Goal: Ask a question

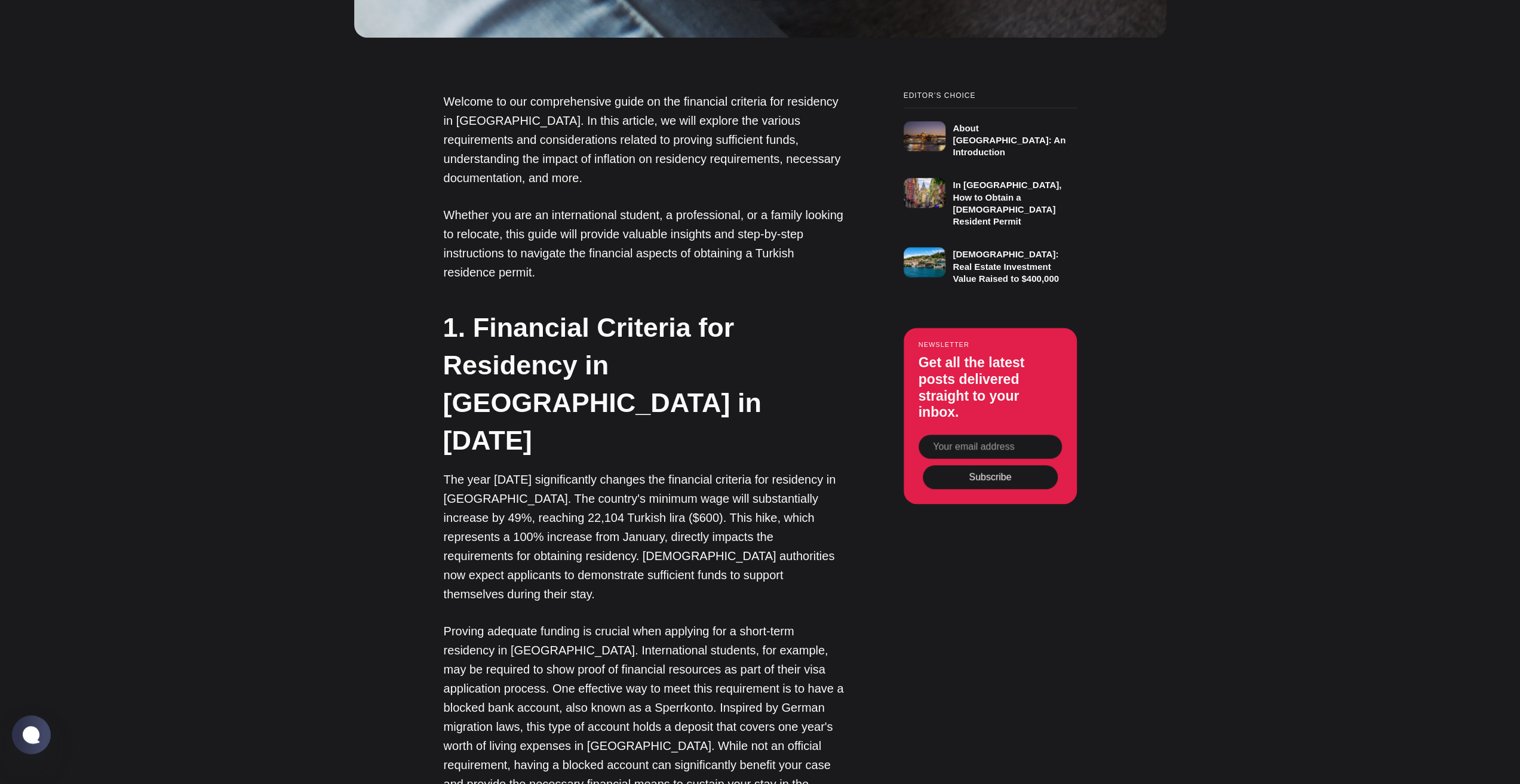
scroll to position [1015, 0]
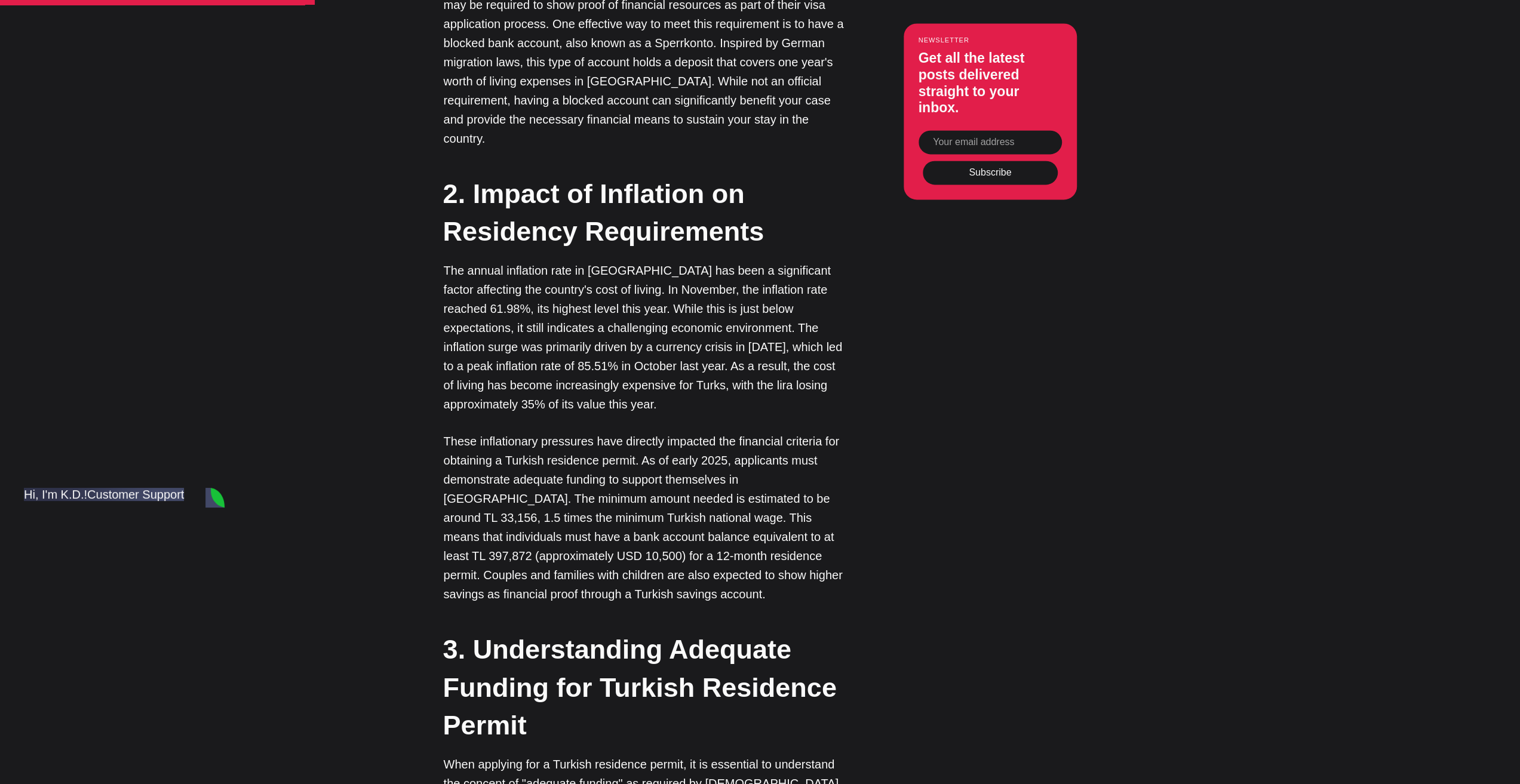
scroll to position [0, 0]
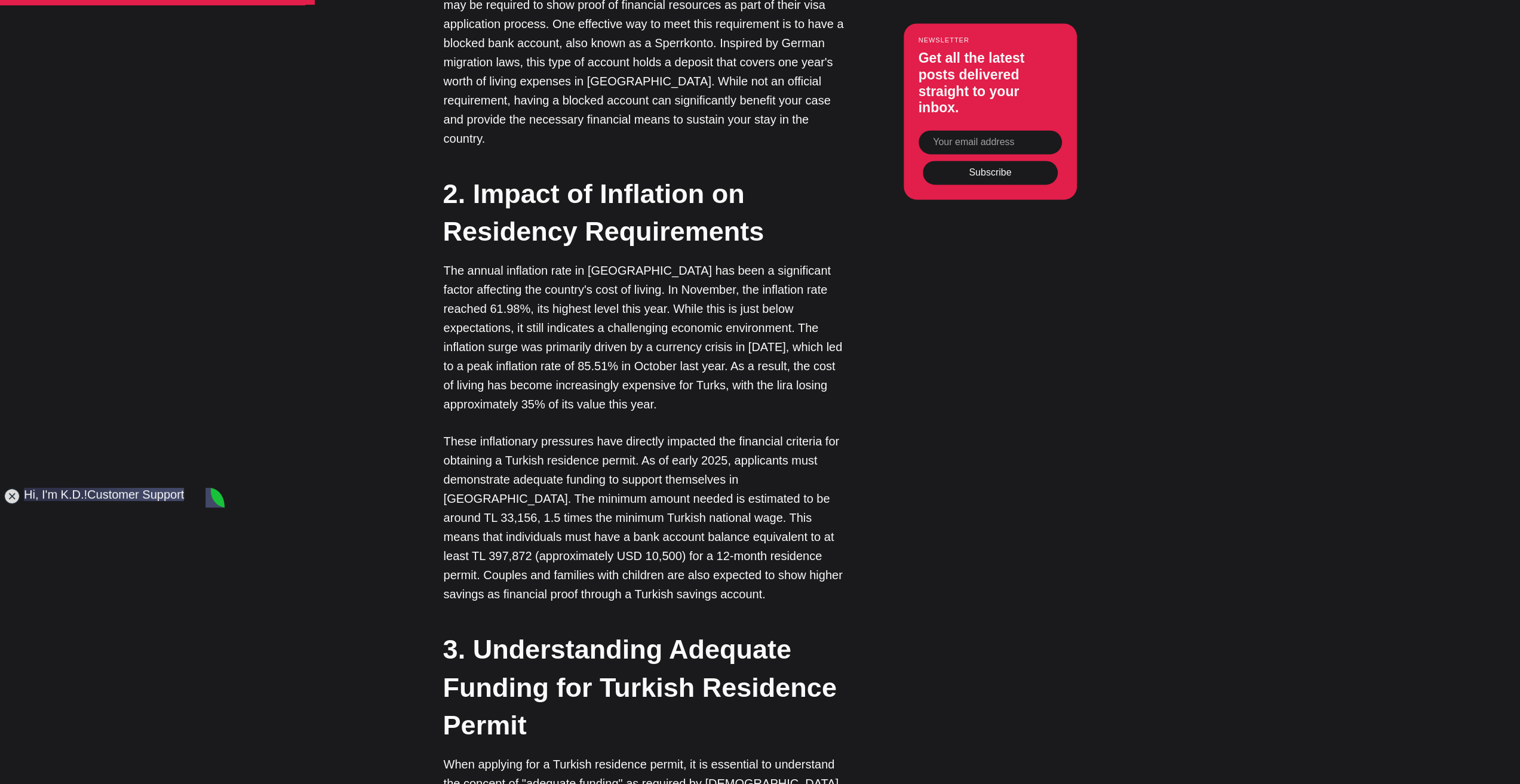
drag, startPoint x: 123, startPoint y: 747, endPoint x: 55, endPoint y: 738, distance: 68.6
paste textarea "I have a question about the financial requirements for residency in [GEOGRAPHIC…"
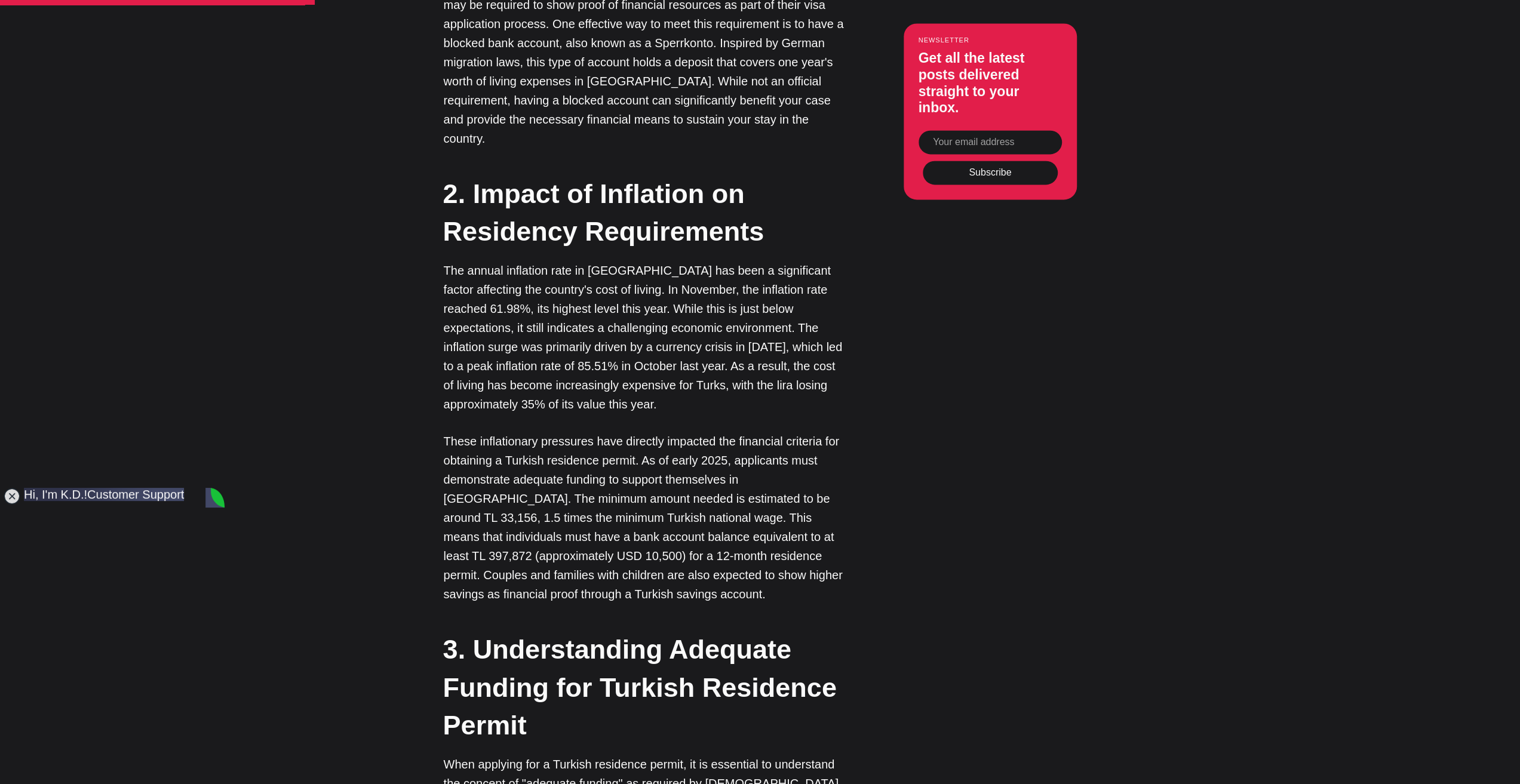
type textarea "Hello!I have a question about the financial requirements for residency in [GEOG…"
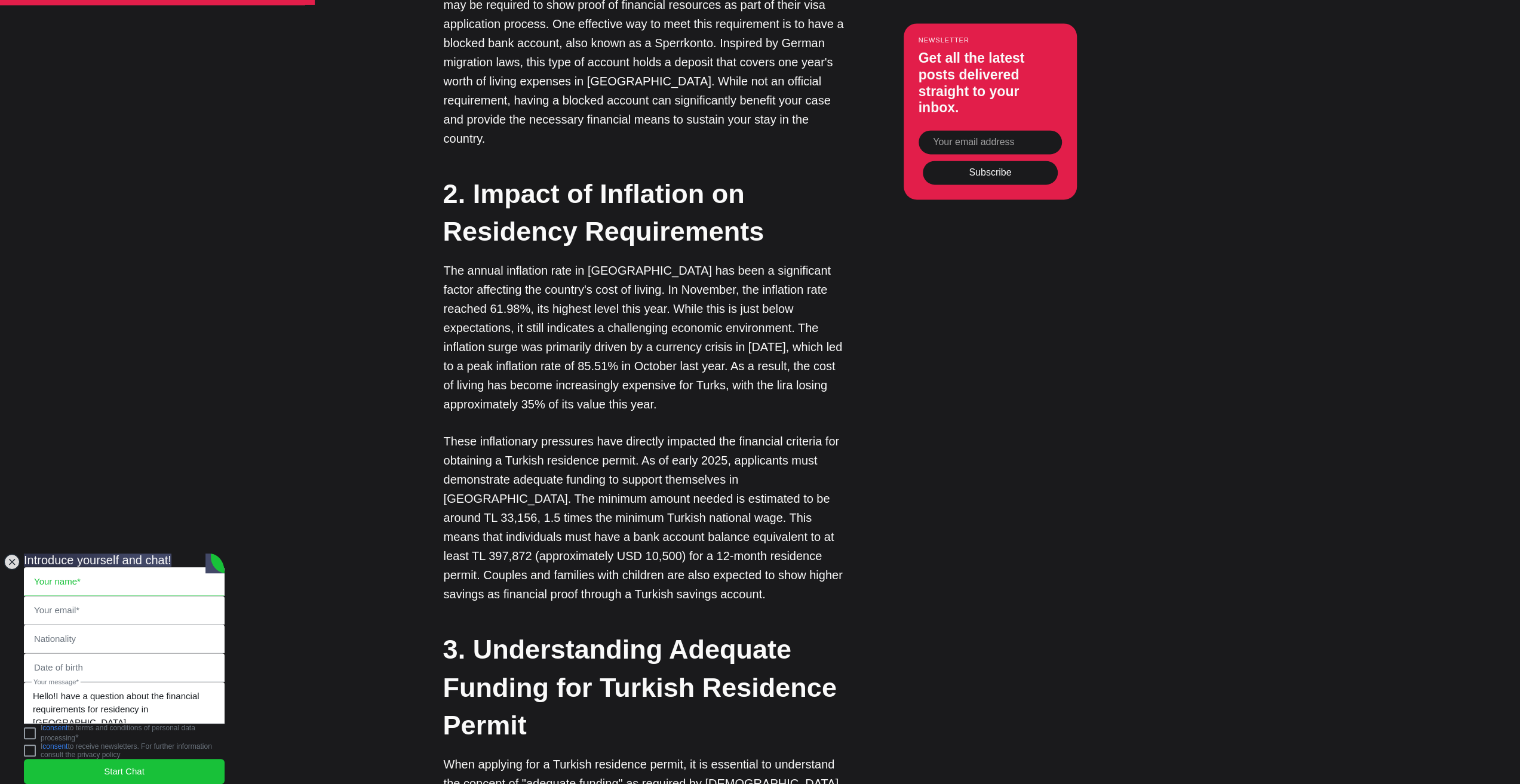
click at [91, 568] on input "text" at bounding box center [124, 582] width 200 height 28
type input "[PERSON_NAME]"
click at [110, 596] on input "email" at bounding box center [124, 610] width 200 height 28
type input "[EMAIL_ADDRESS][DOMAIN_NAME]"
click at [127, 625] on input "text" at bounding box center [124, 639] width 200 height 28
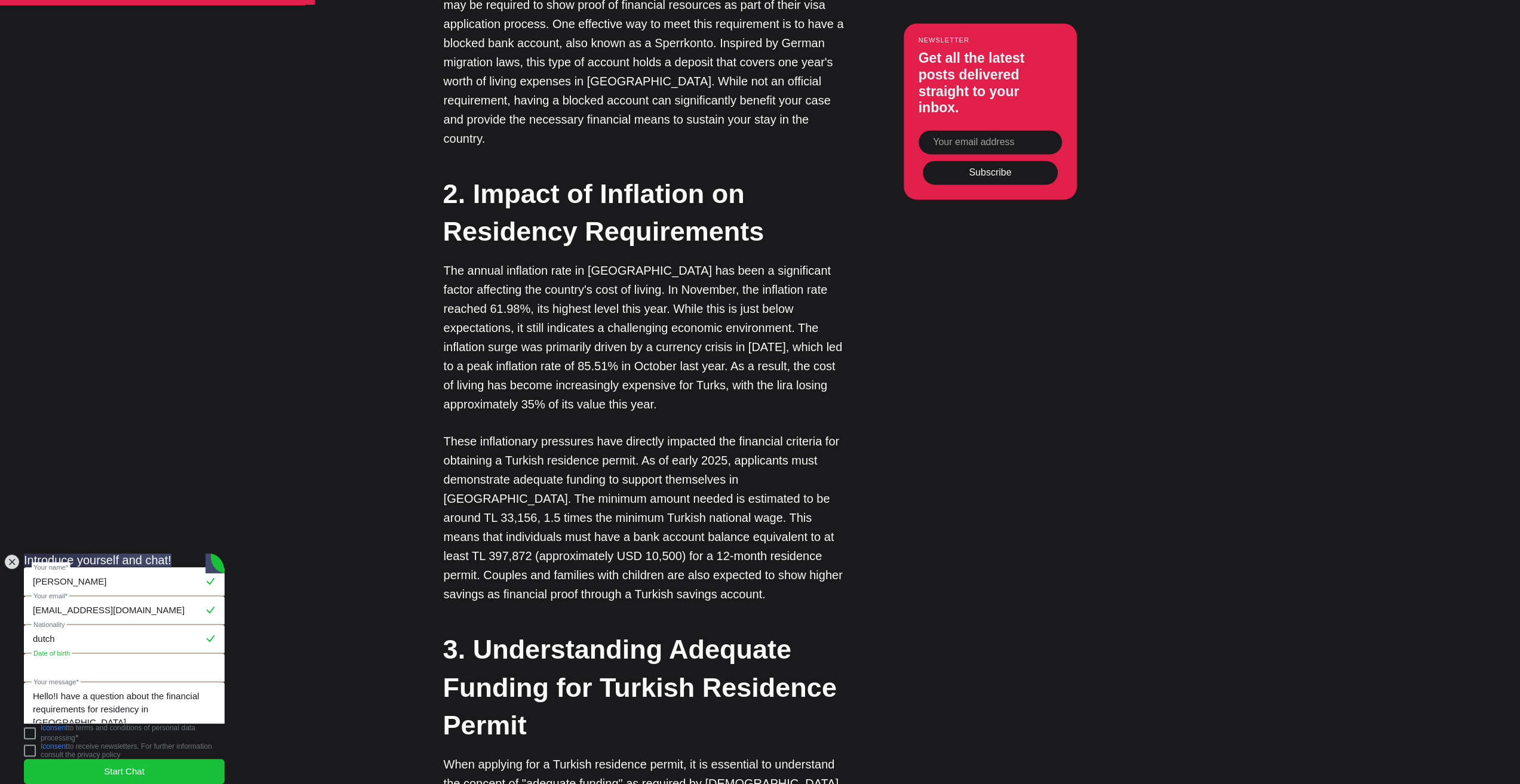
click at [112, 654] on input "text" at bounding box center [124, 668] width 200 height 28
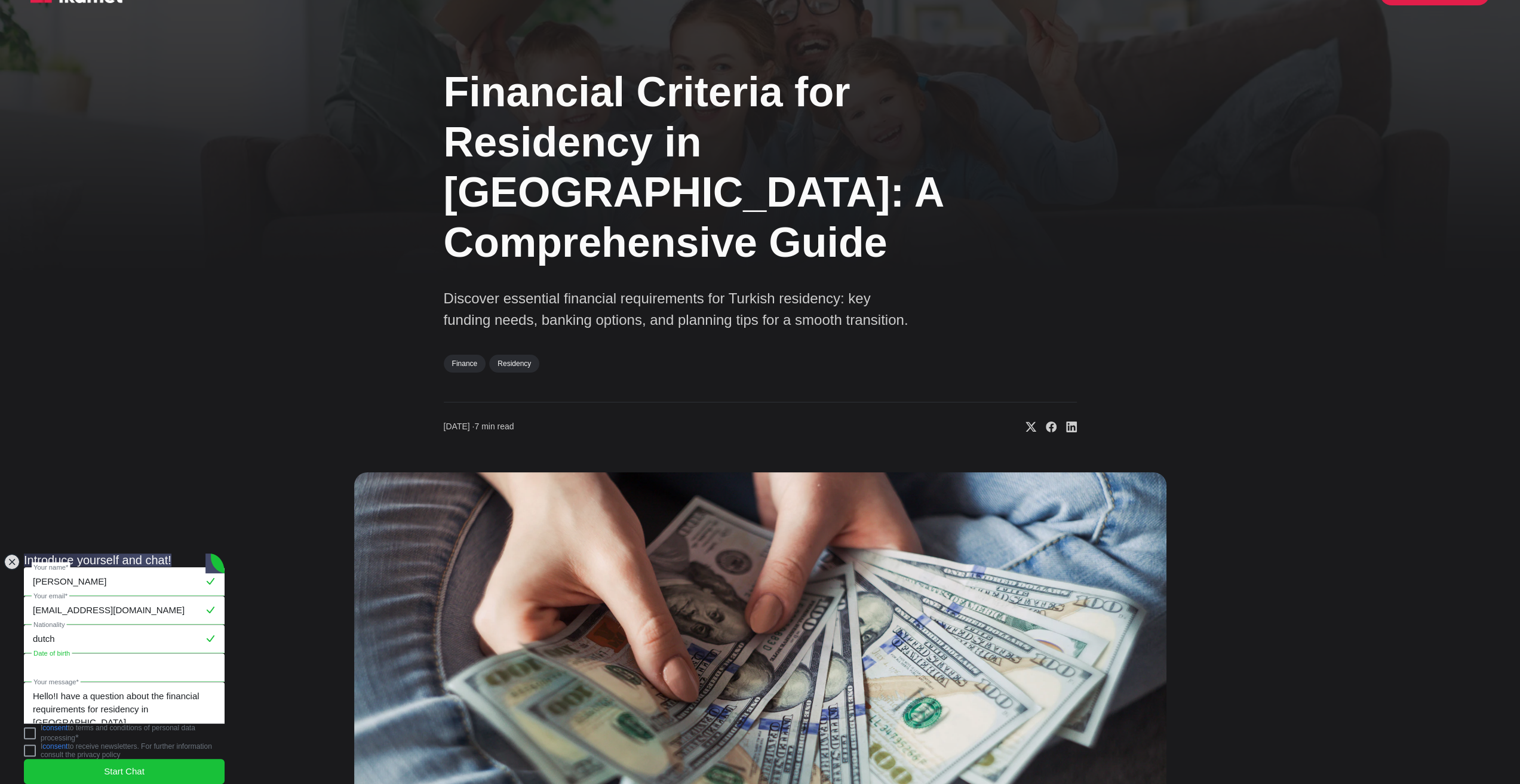
scroll to position [0, 0]
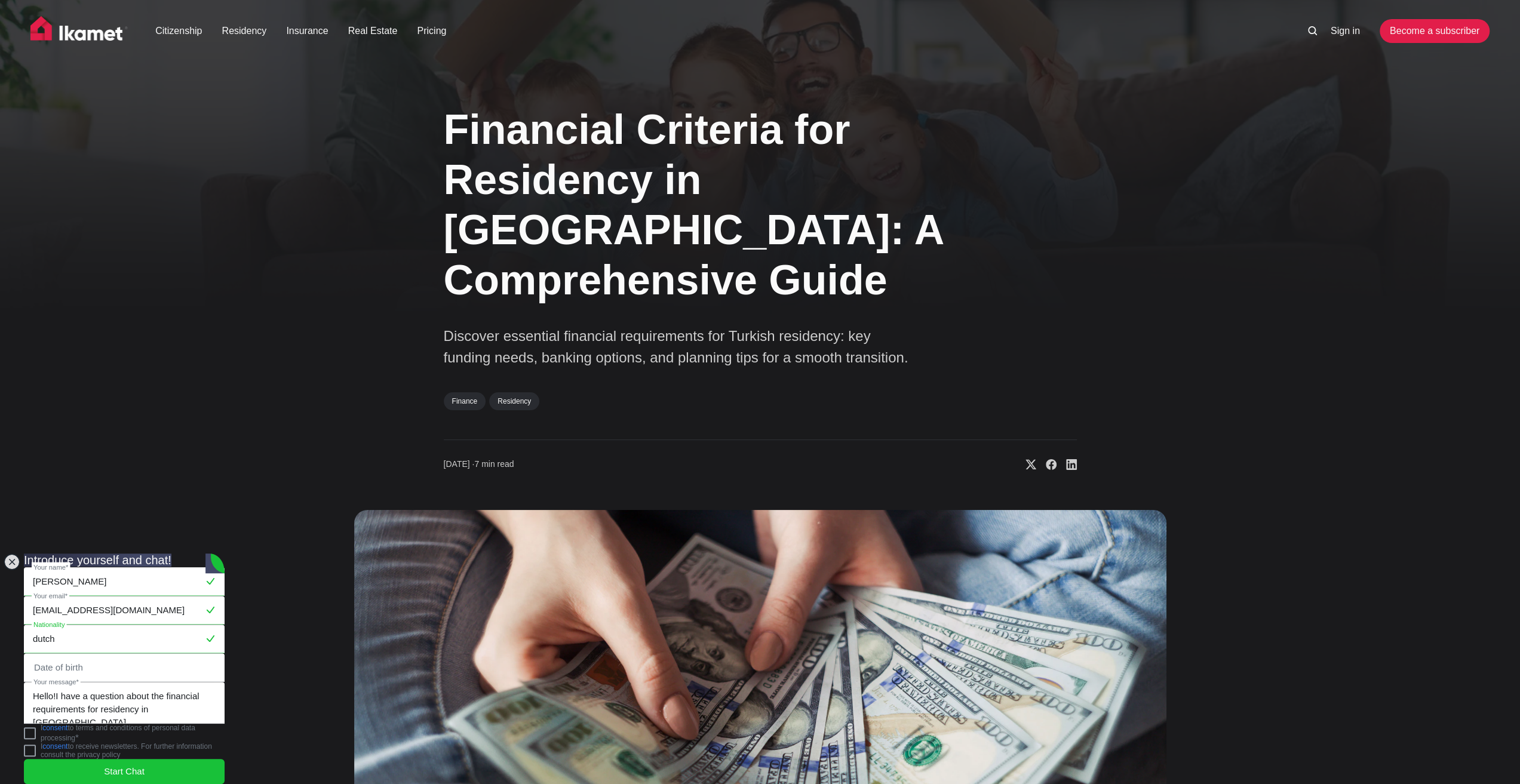
click at [86, 625] on input "dutch" at bounding box center [124, 639] width 200 height 28
drag, startPoint x: 76, startPoint y: 604, endPoint x: 19, endPoint y: 604, distance: 57.0
type input "Dutch"
click at [108, 691] on textarea "Hello!I have a question about the financial requirements for residency in [GEOG…" at bounding box center [124, 703] width 200 height 41
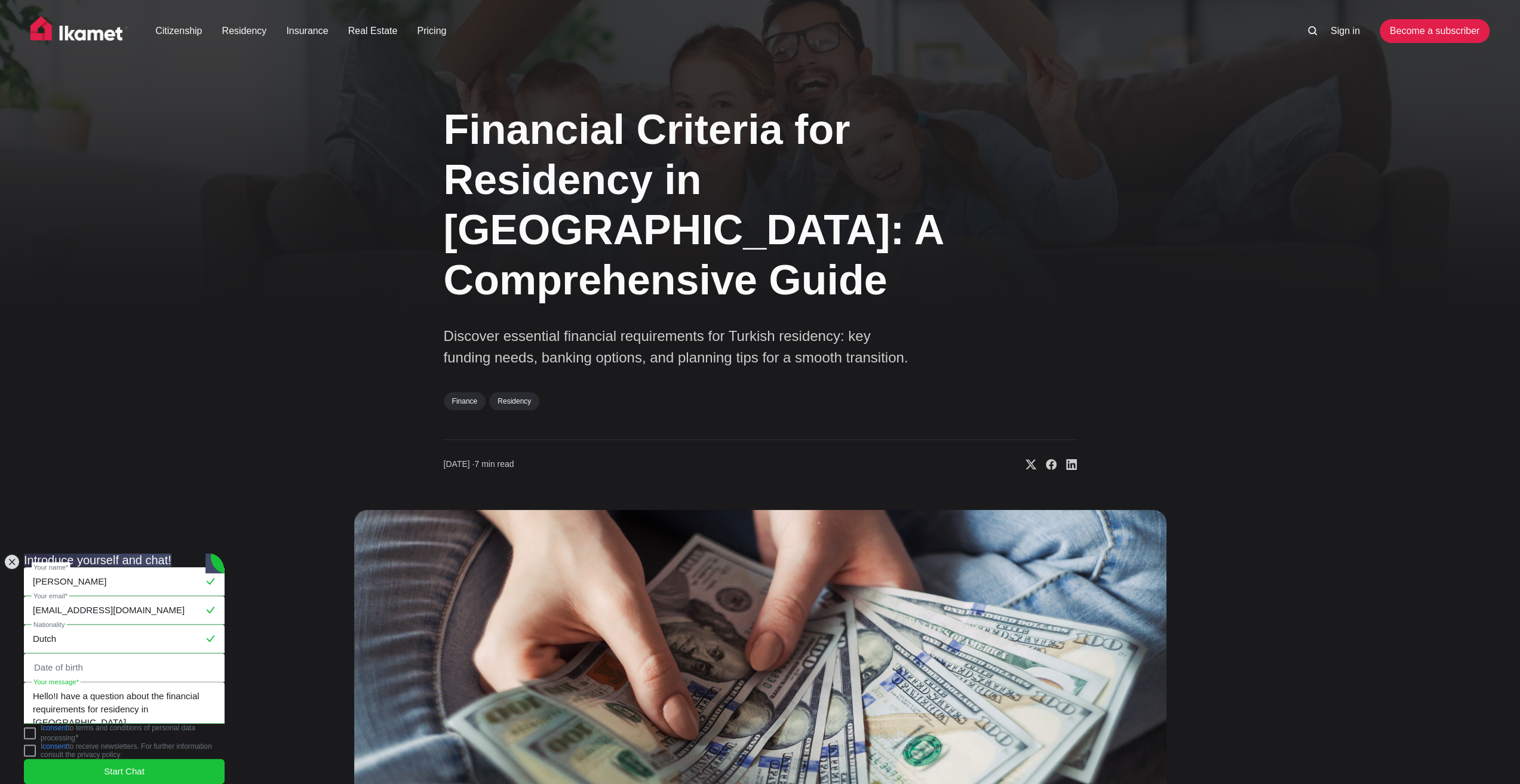
click at [67, 684] on textarea "Hello!I have a question about the financial requirements for residency in [GEOG…" at bounding box center [124, 703] width 200 height 41
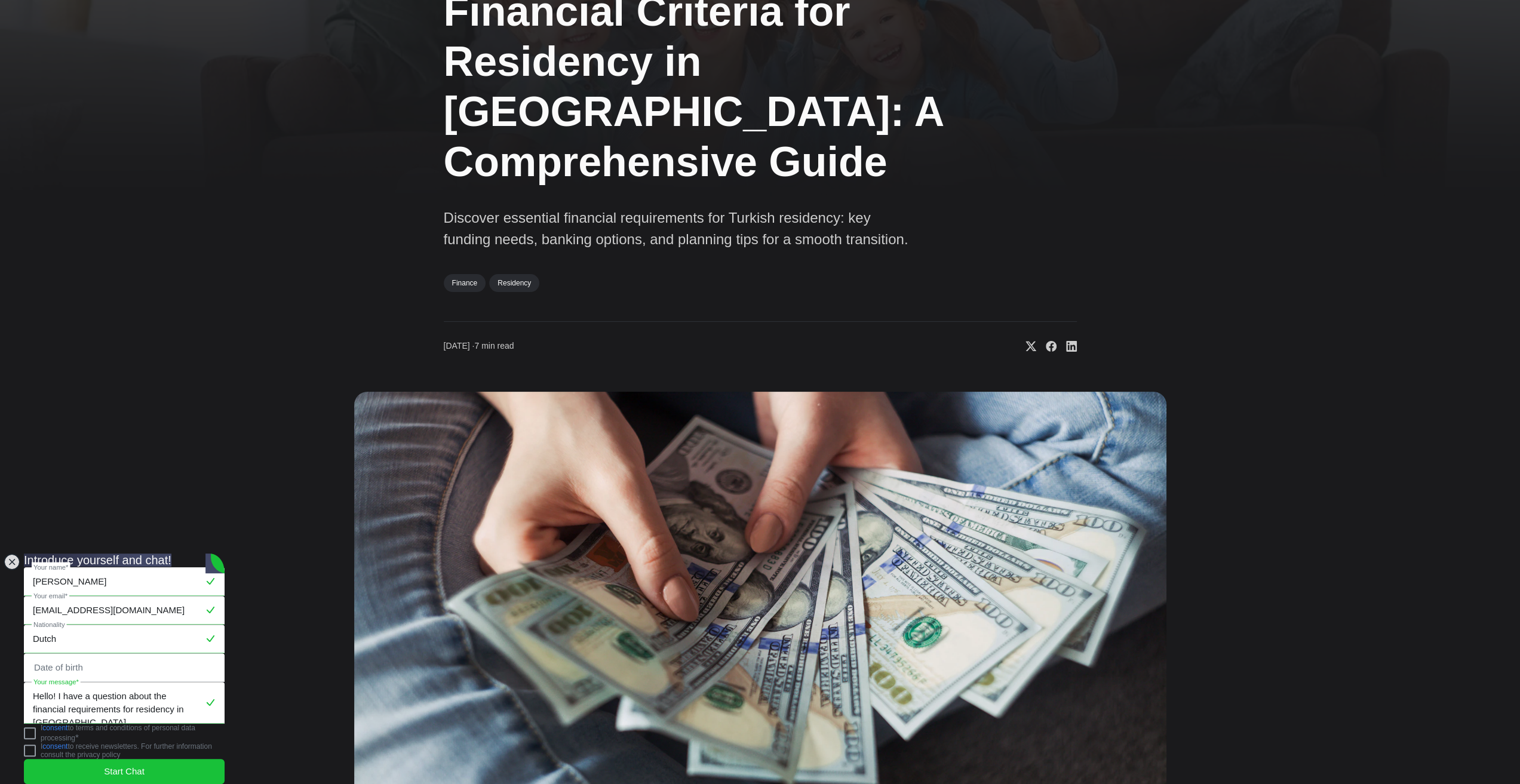
scroll to position [119, 0]
click at [147, 692] on textarea "Hello! I have a question about the financial requirements for residency in [GEO…" at bounding box center [124, 703] width 200 height 41
type textarea "Hello! I have a question about the financial requirements for residency in [GEO…"
click at [36, 729] on jdiv at bounding box center [29, 733] width 12 height 12
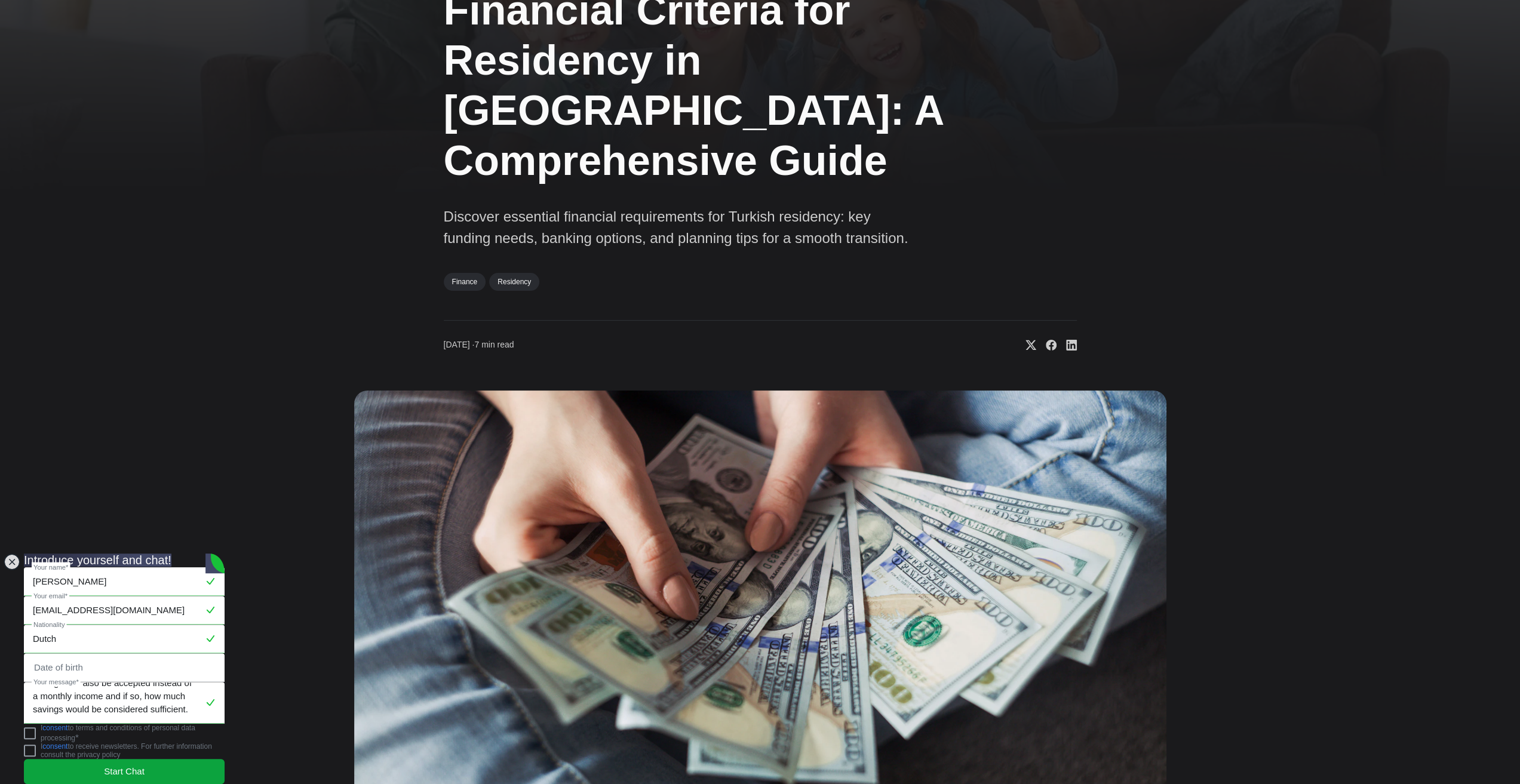
click at [167, 759] on jdiv "Start Chat" at bounding box center [124, 772] width 201 height 25
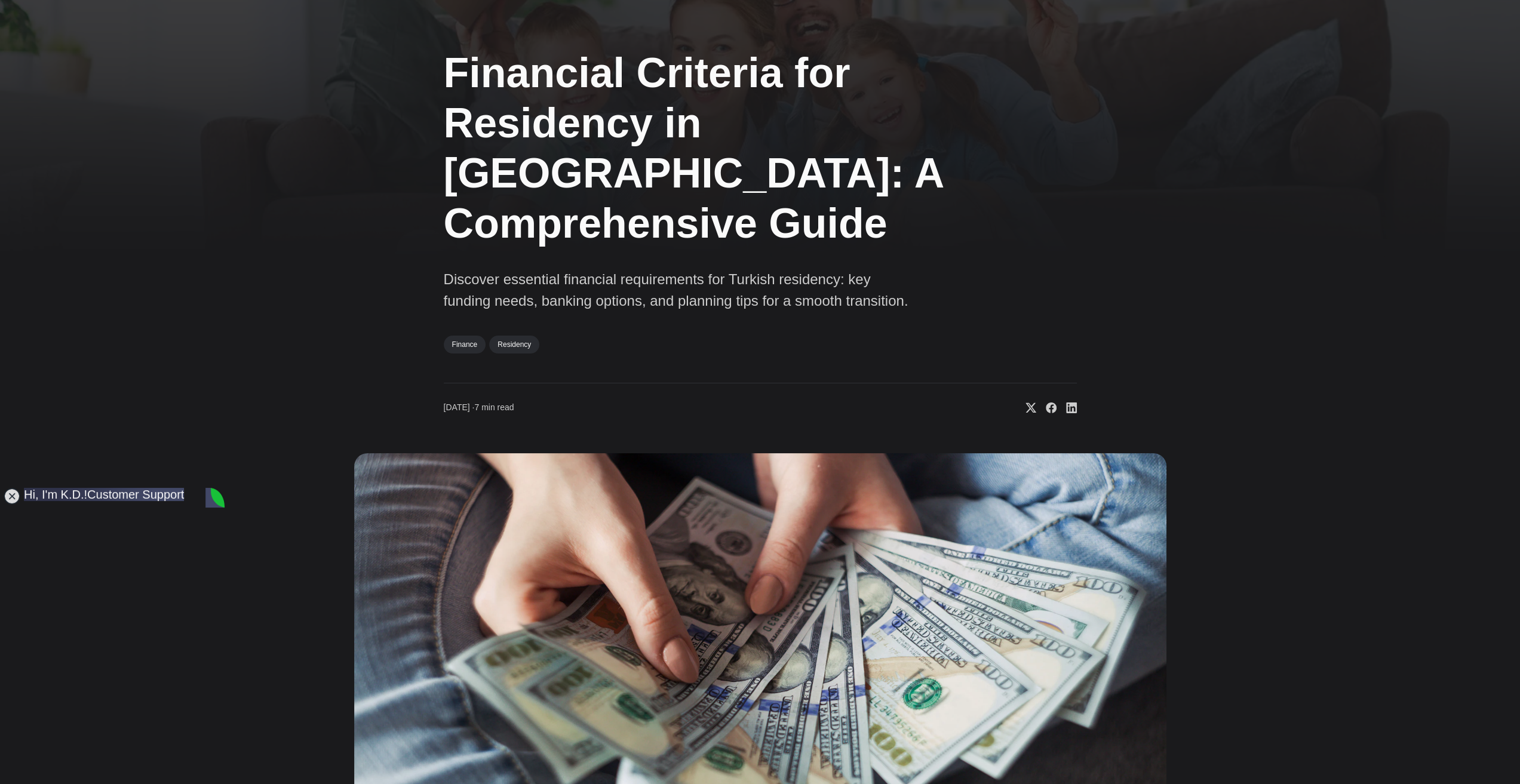
scroll to position [0, 0]
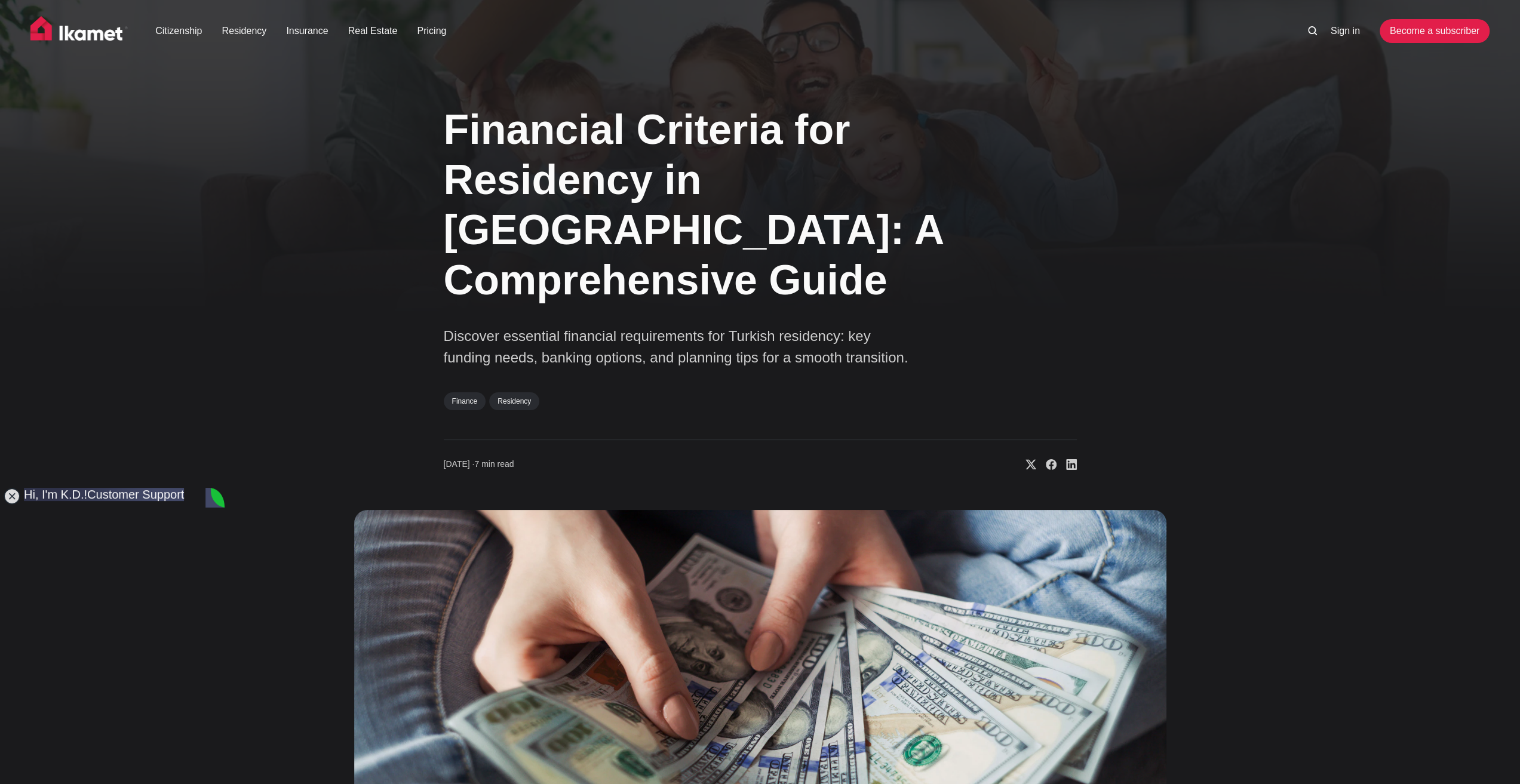
click at [256, 285] on div "Financial Criteria for Residency in [GEOGRAPHIC_DATA]: A Comprehensive Guide Di…" at bounding box center [760, 532] width 1520 height 887
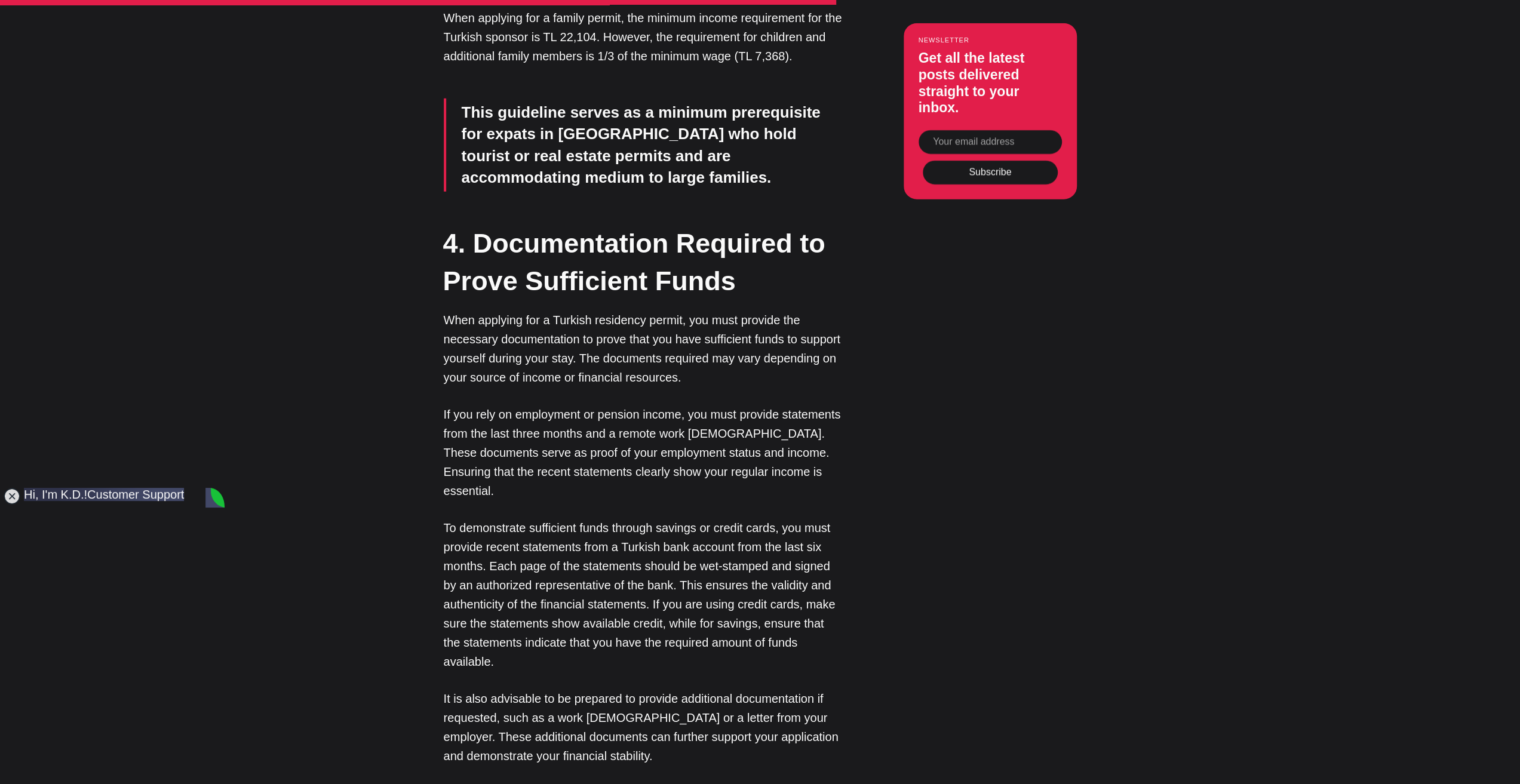
scroll to position [190, 0]
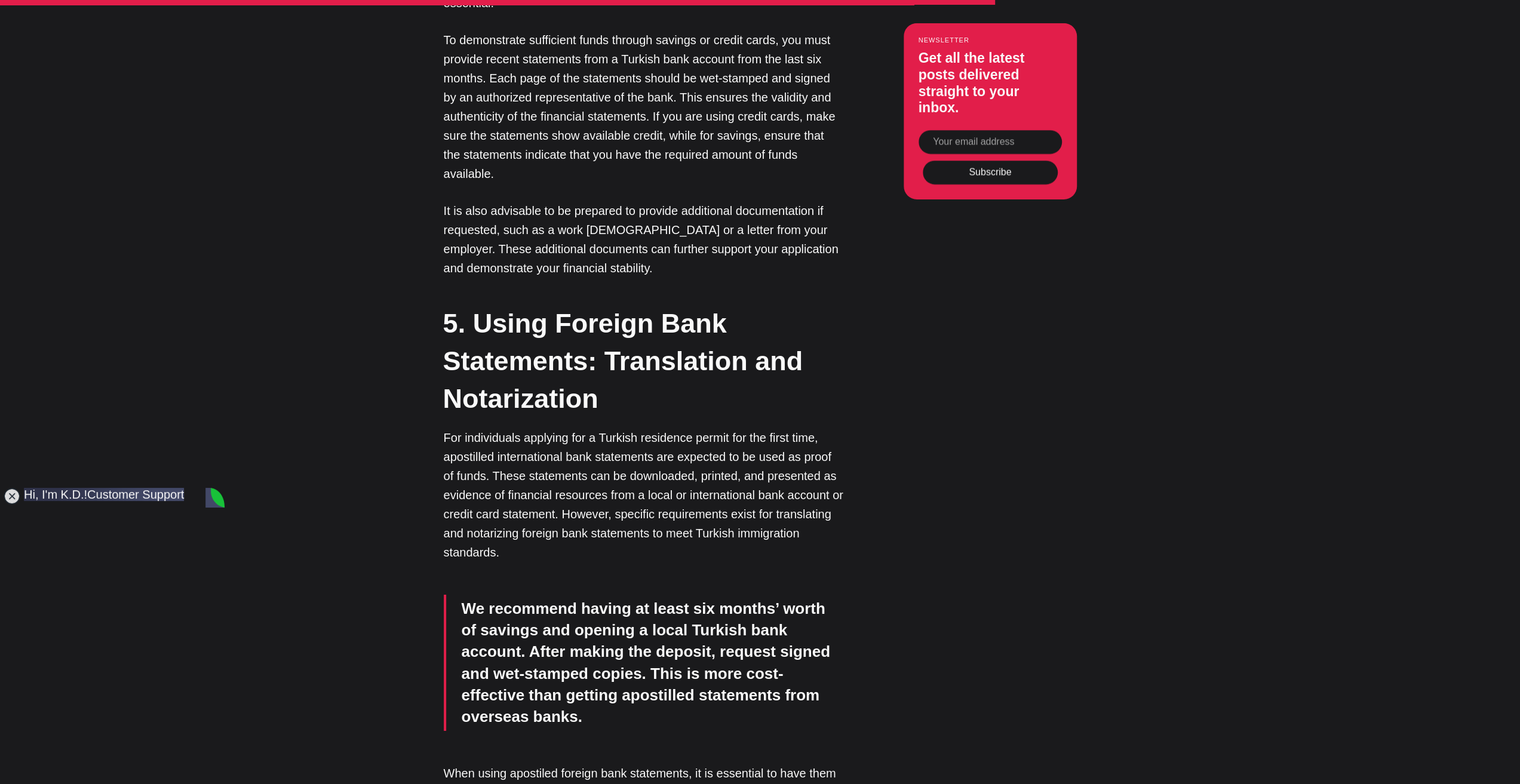
scroll to position [3762, 0]
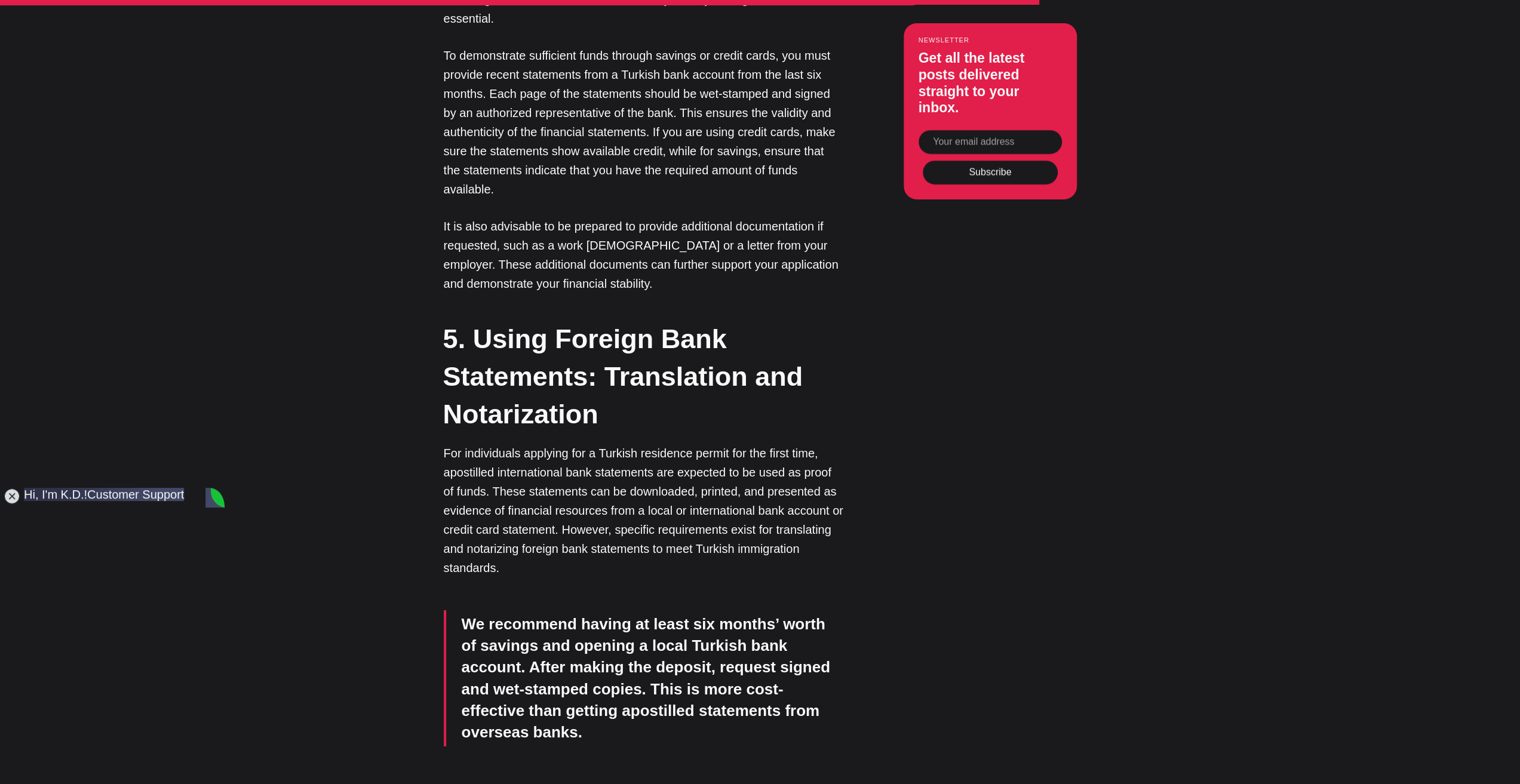
scroll to position [3941, 0]
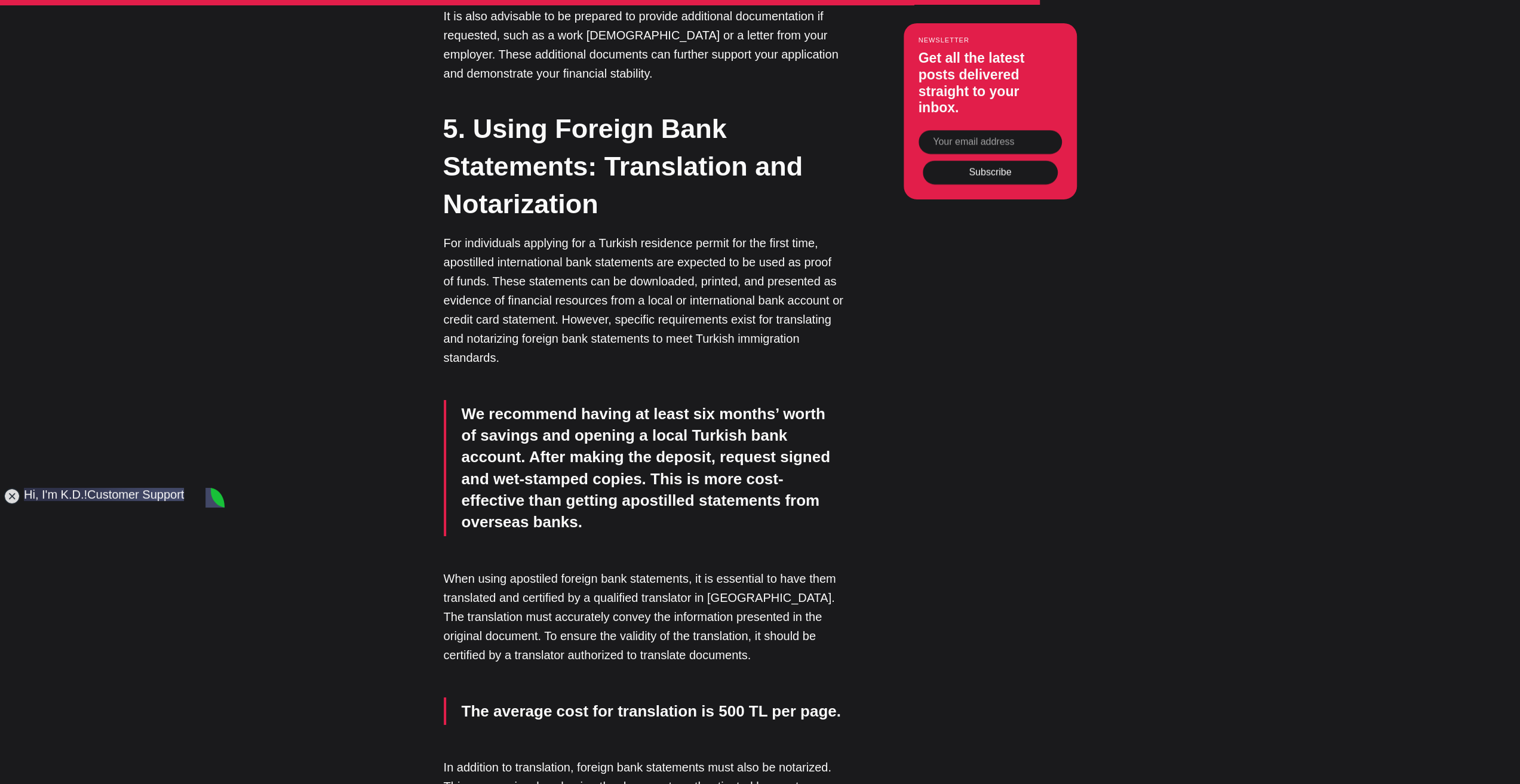
scroll to position [4061, 0]
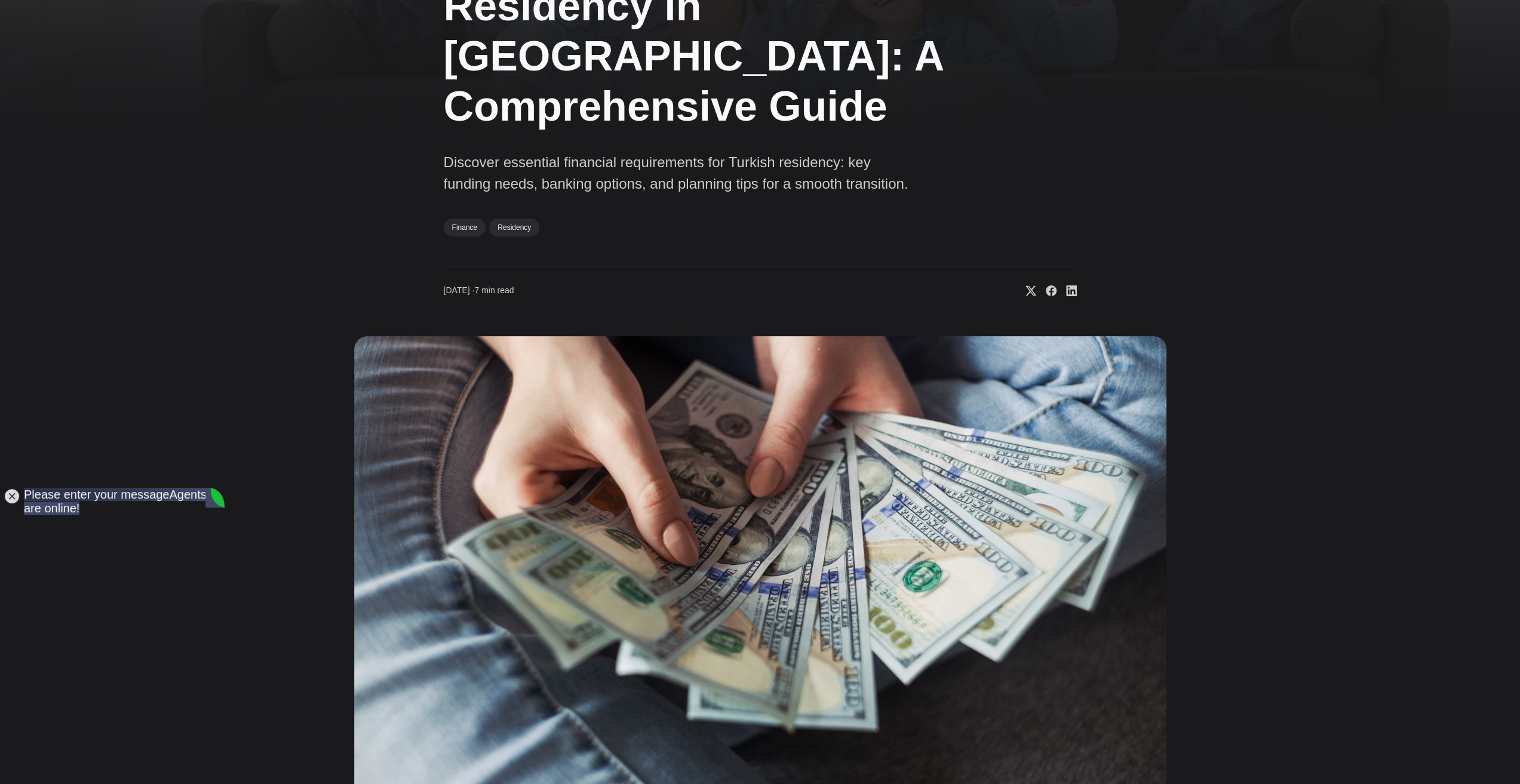
scroll to position [0, 0]
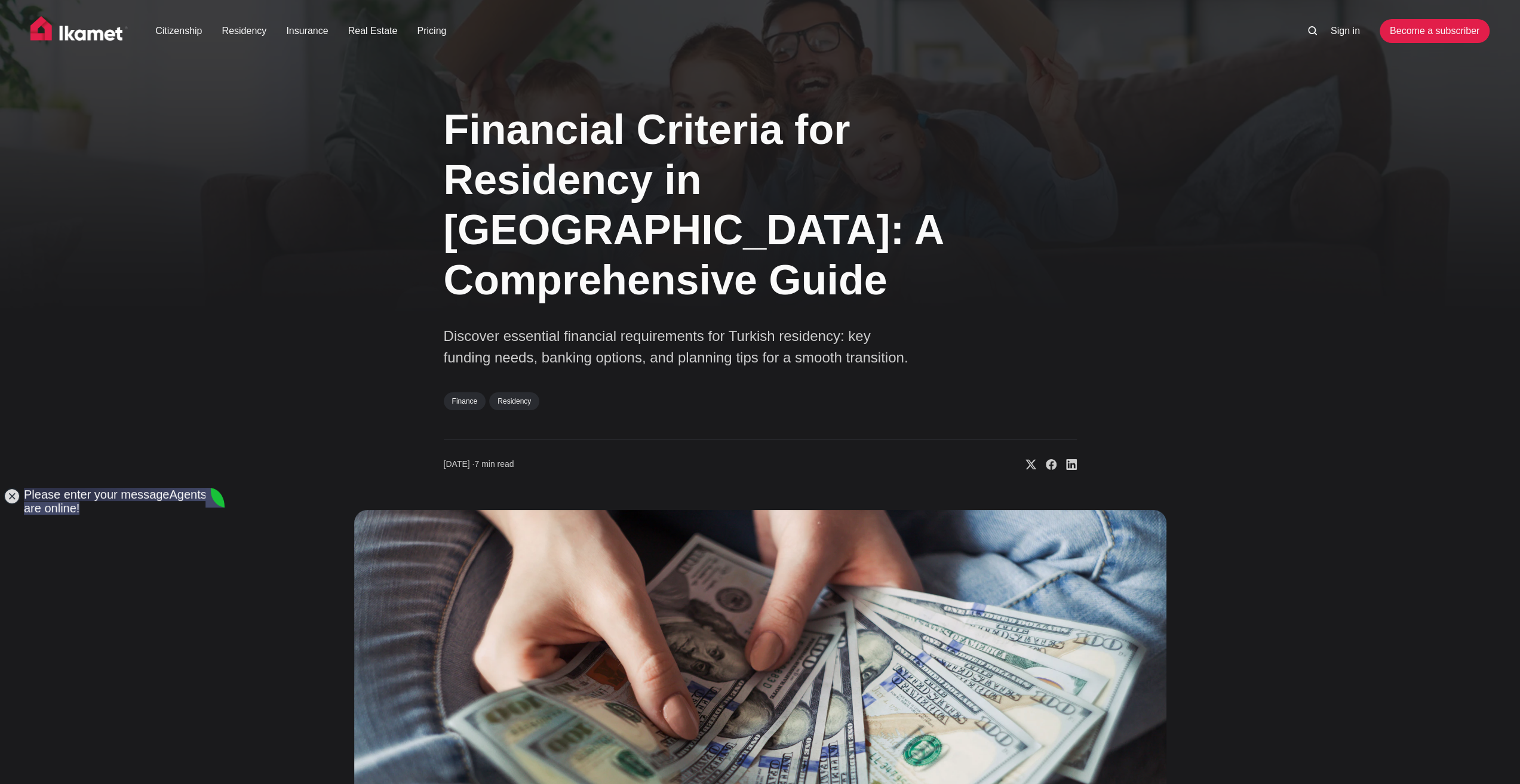
click at [1305, 352] on div "Financial Criteria for Residency in [GEOGRAPHIC_DATA]: A Comprehensive Guide Di…" at bounding box center [760, 532] width 1520 height 887
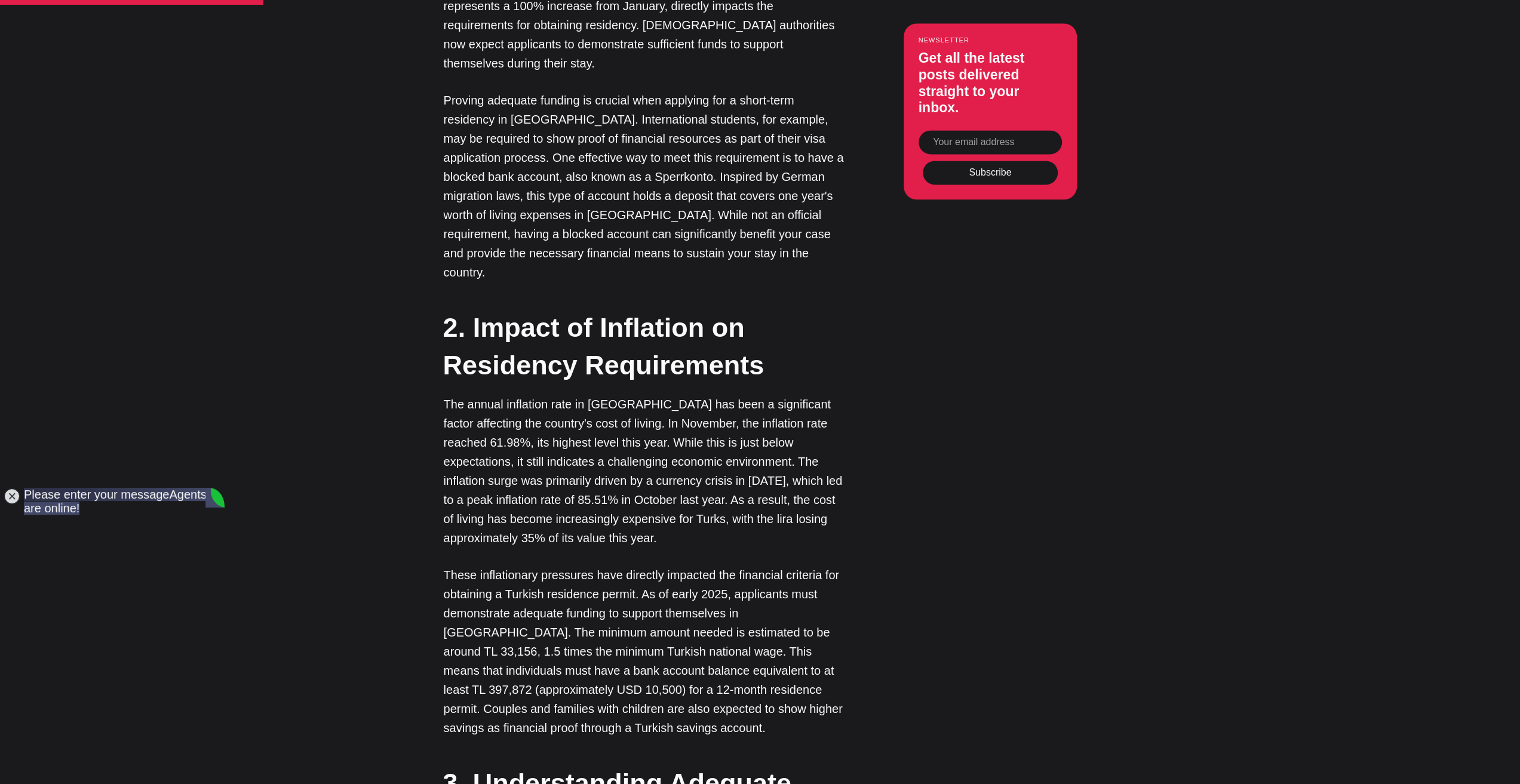
scroll to position [1493, 0]
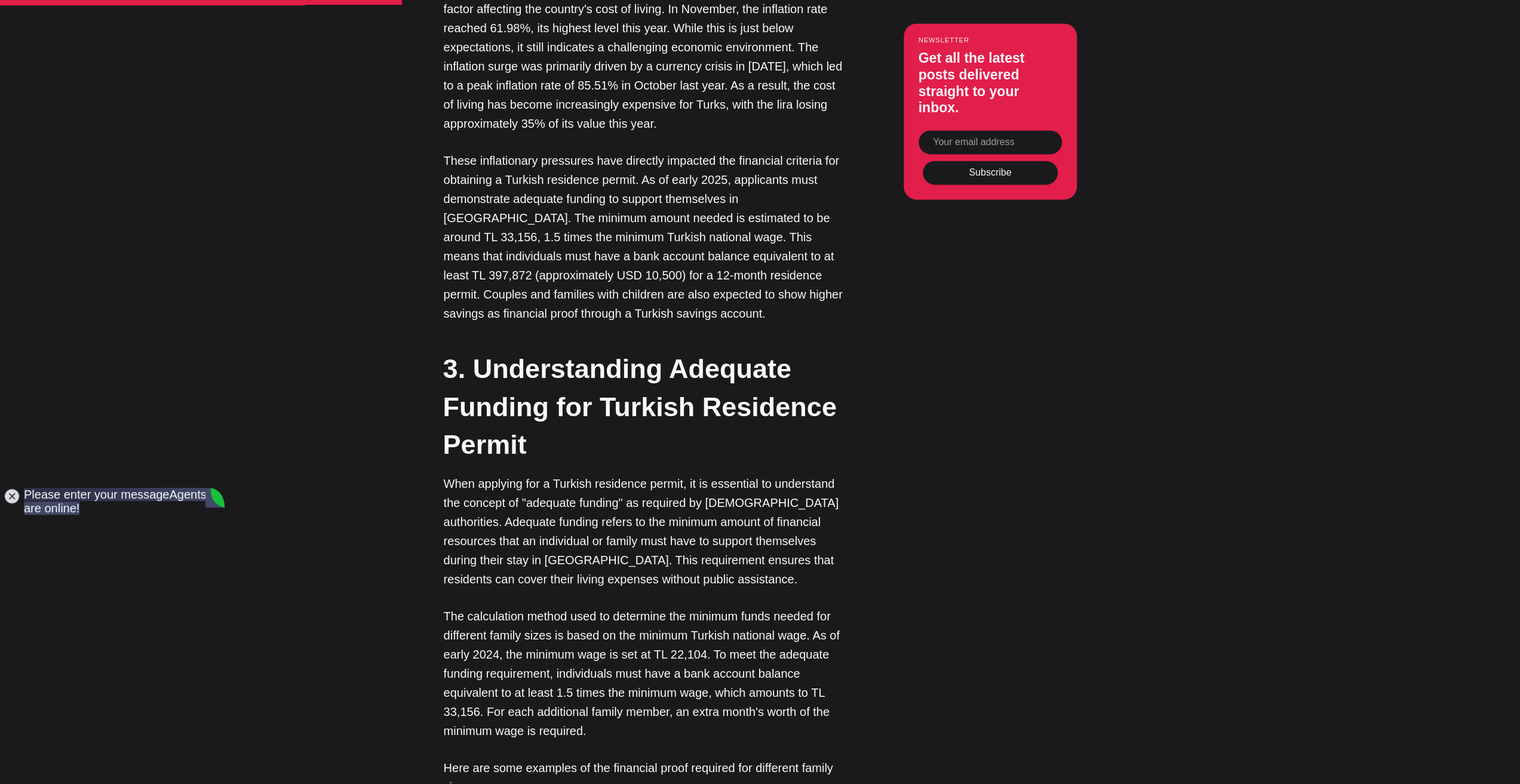
scroll to position [1911, 0]
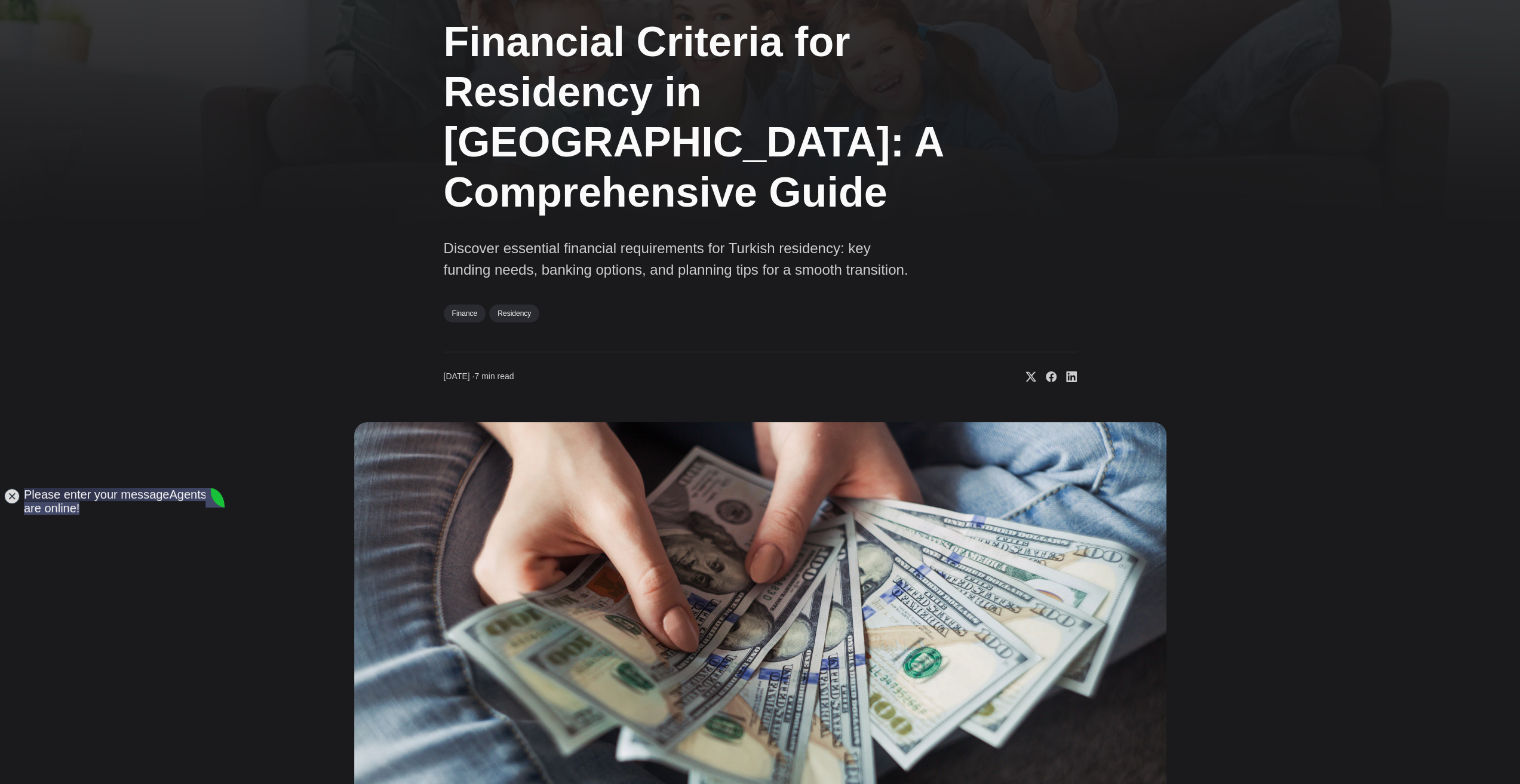
scroll to position [0, 0]
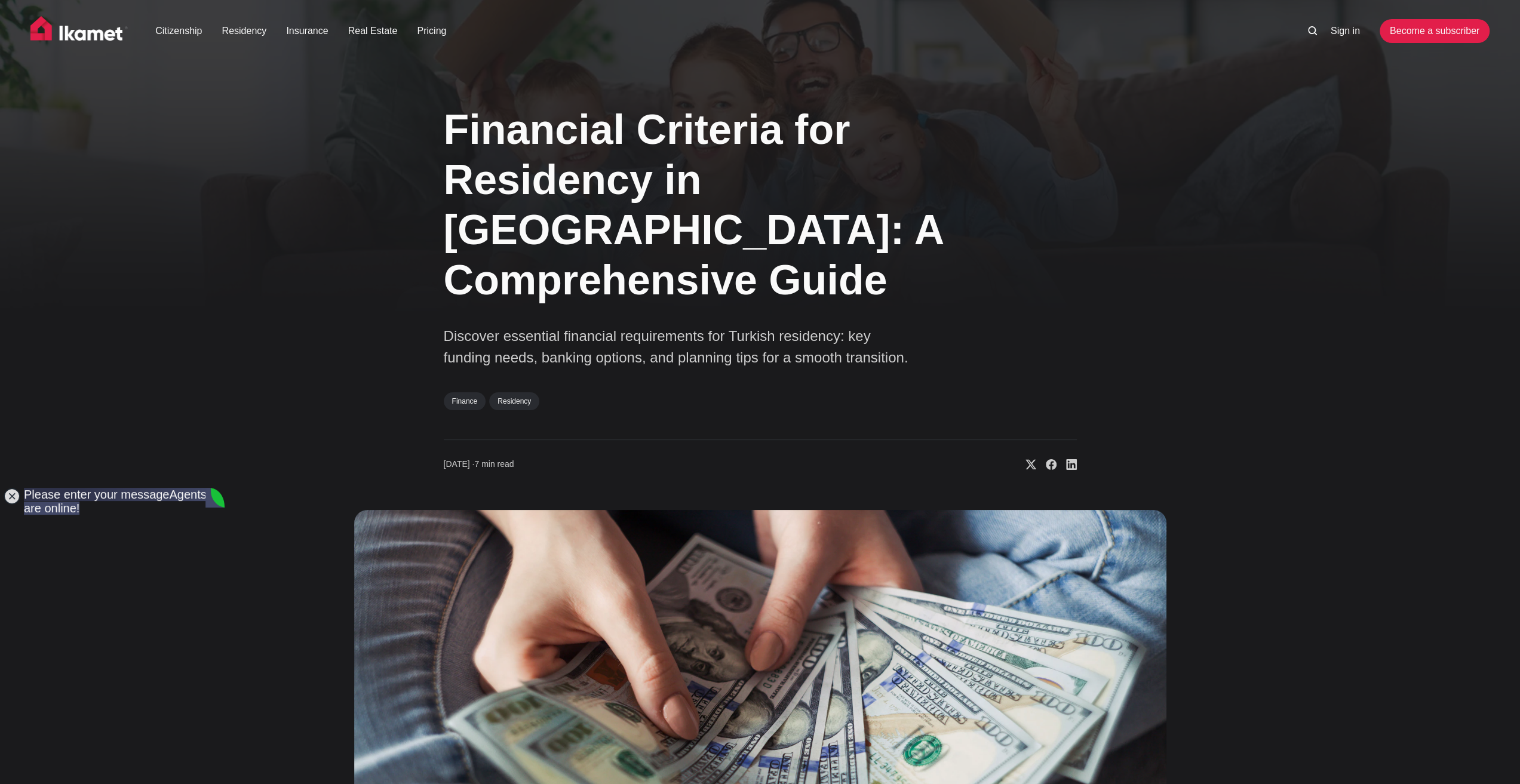
click at [312, 557] on div "Financial Criteria for Residency in [GEOGRAPHIC_DATA]: A Comprehensive Guide Di…" at bounding box center [760, 532] width 964 height 887
click at [290, 470] on div "Financial Criteria for Residency in [GEOGRAPHIC_DATA]: A Comprehensive Guide Di…" at bounding box center [760, 532] width 964 height 887
click at [321, 291] on div "Financial Criteria for Residency in [GEOGRAPHIC_DATA]: A Comprehensive Guide Di…" at bounding box center [760, 532] width 964 height 887
click at [303, 314] on div "Financial Criteria for Residency in [GEOGRAPHIC_DATA]: A Comprehensive Guide Di…" at bounding box center [760, 532] width 964 height 887
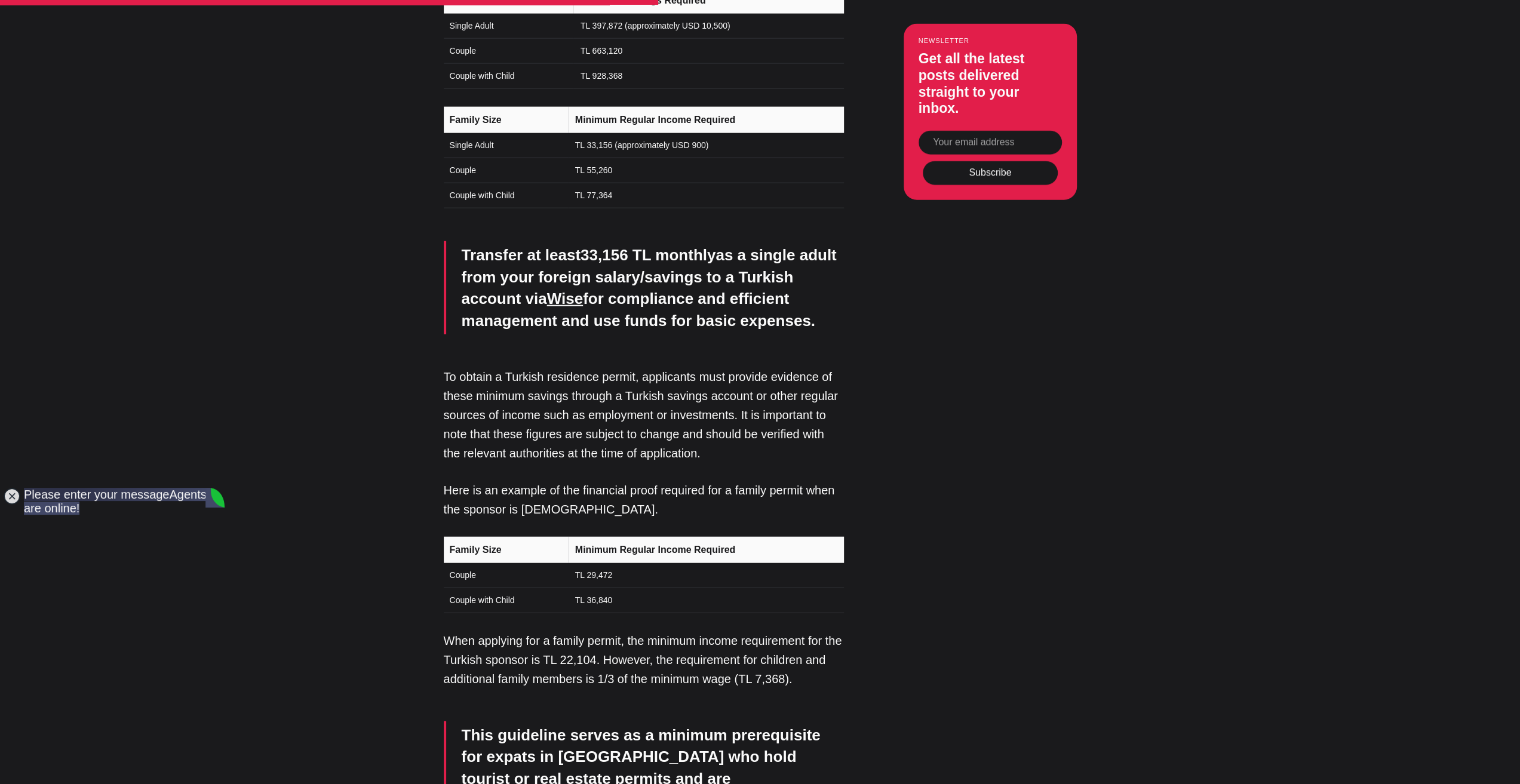
scroll to position [2737, 0]
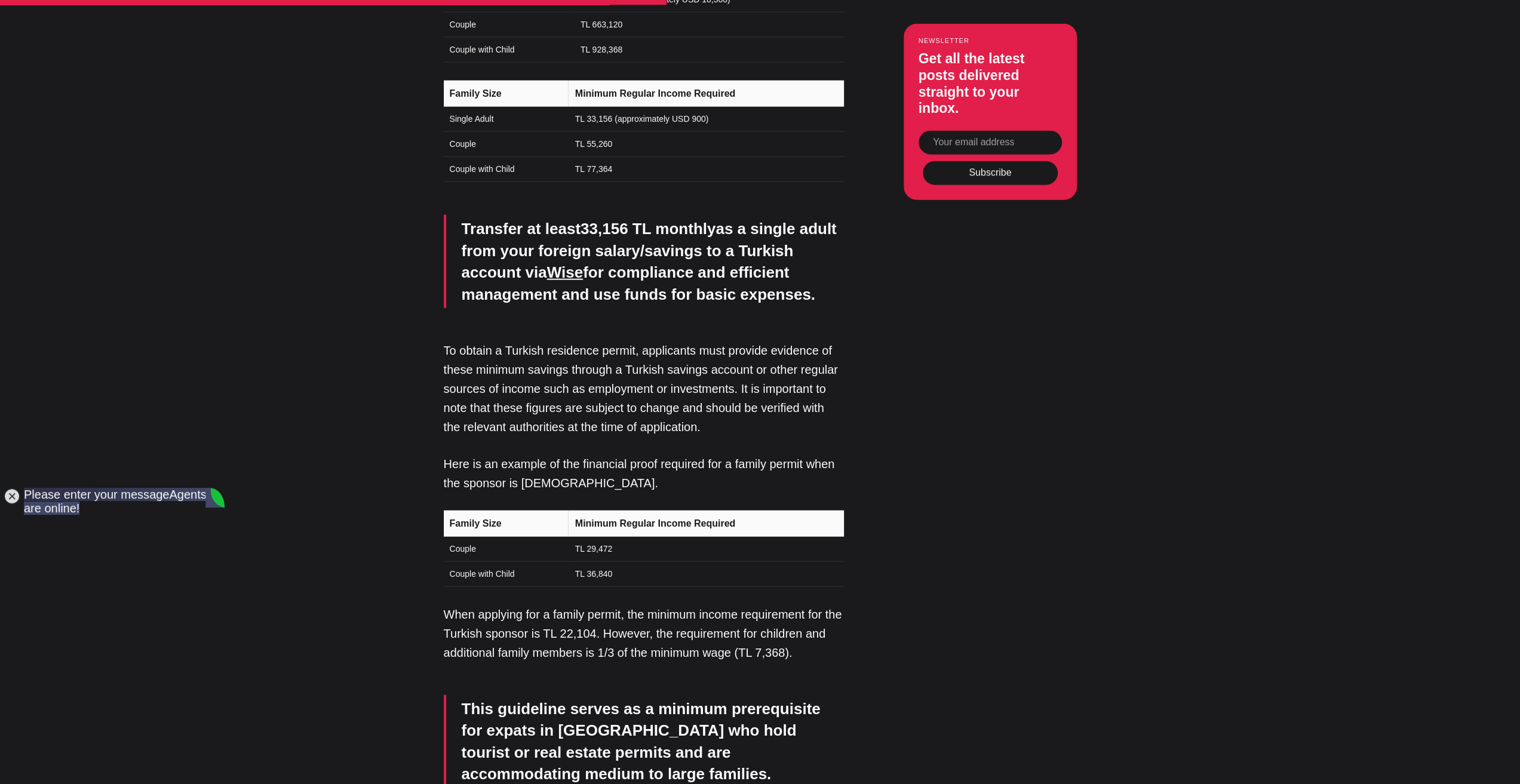
drag, startPoint x: 1156, startPoint y: 306, endPoint x: 1171, endPoint y: 296, distance: 18.0
click at [1171, 296] on article "Financial Criteria for Residency in [GEOGRAPHIC_DATA]: A Comprehensive Guide Di…" at bounding box center [760, 395] width 1520 height 6086
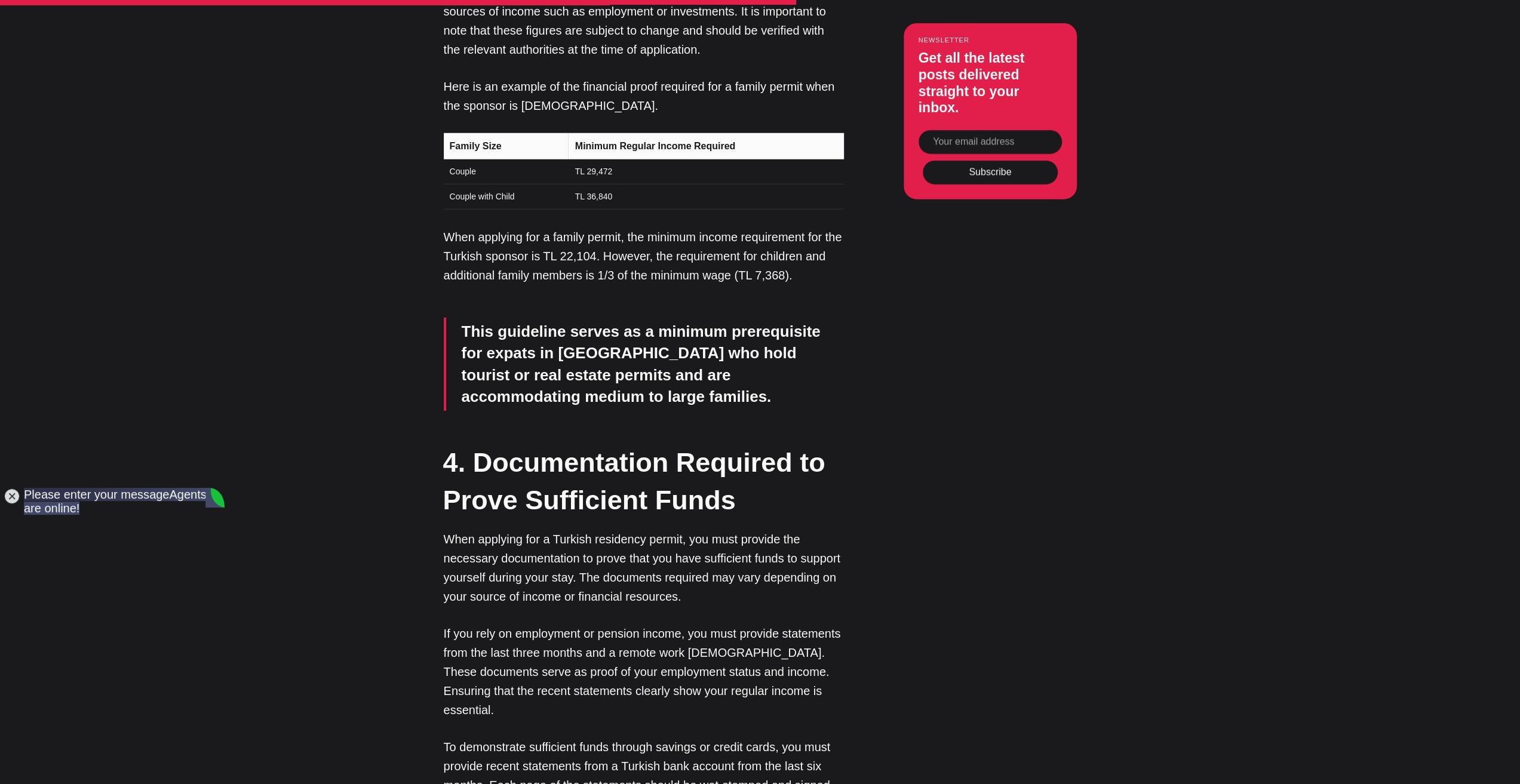
scroll to position [3096, 0]
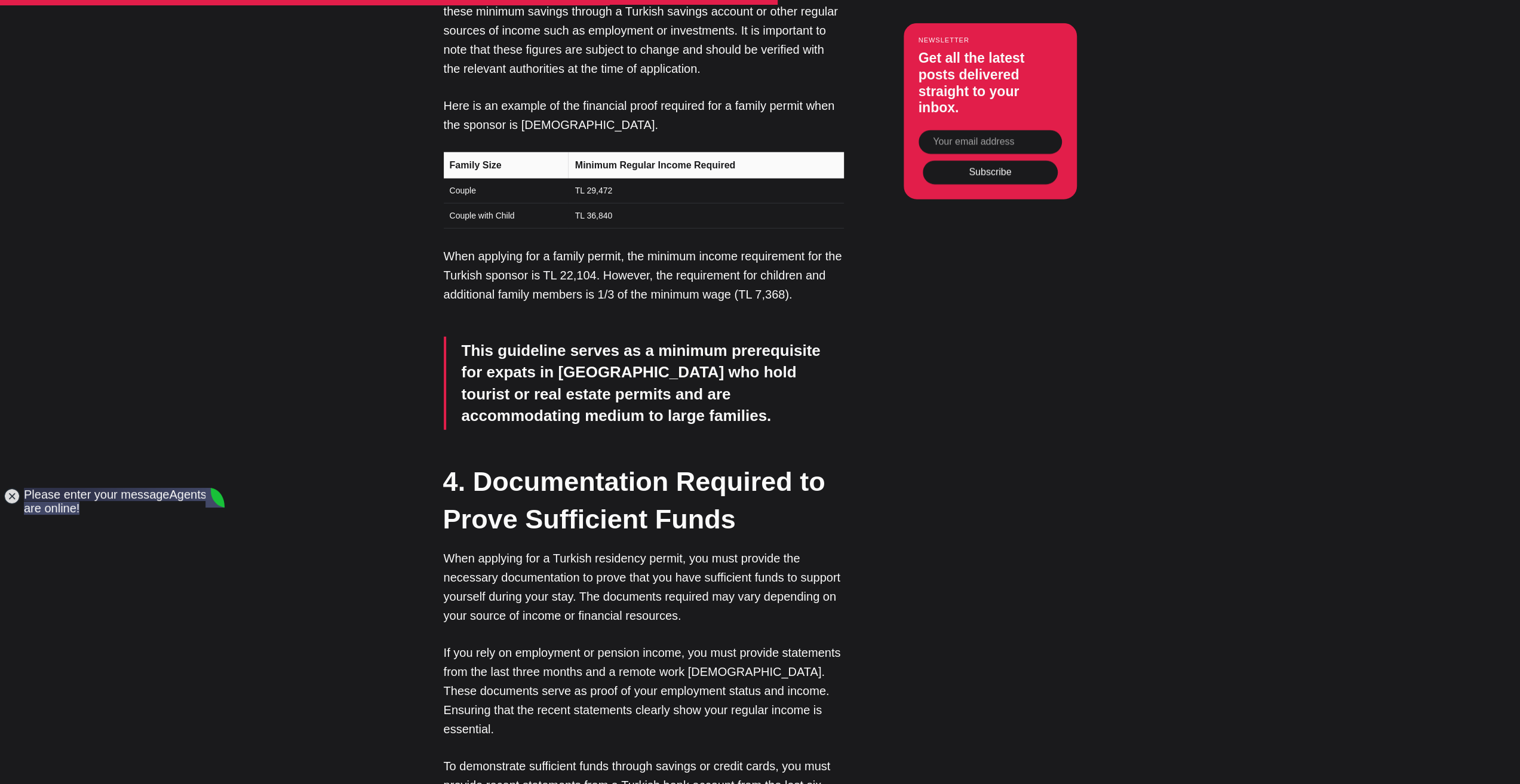
click at [952, 326] on div "Editor’s Choice About [GEOGRAPHIC_DATA]: An Introduction In [GEOGRAPHIC_DATA], …" at bounding box center [991, 508] width 173 height 5144
